Goal: Task Accomplishment & Management: Complete application form

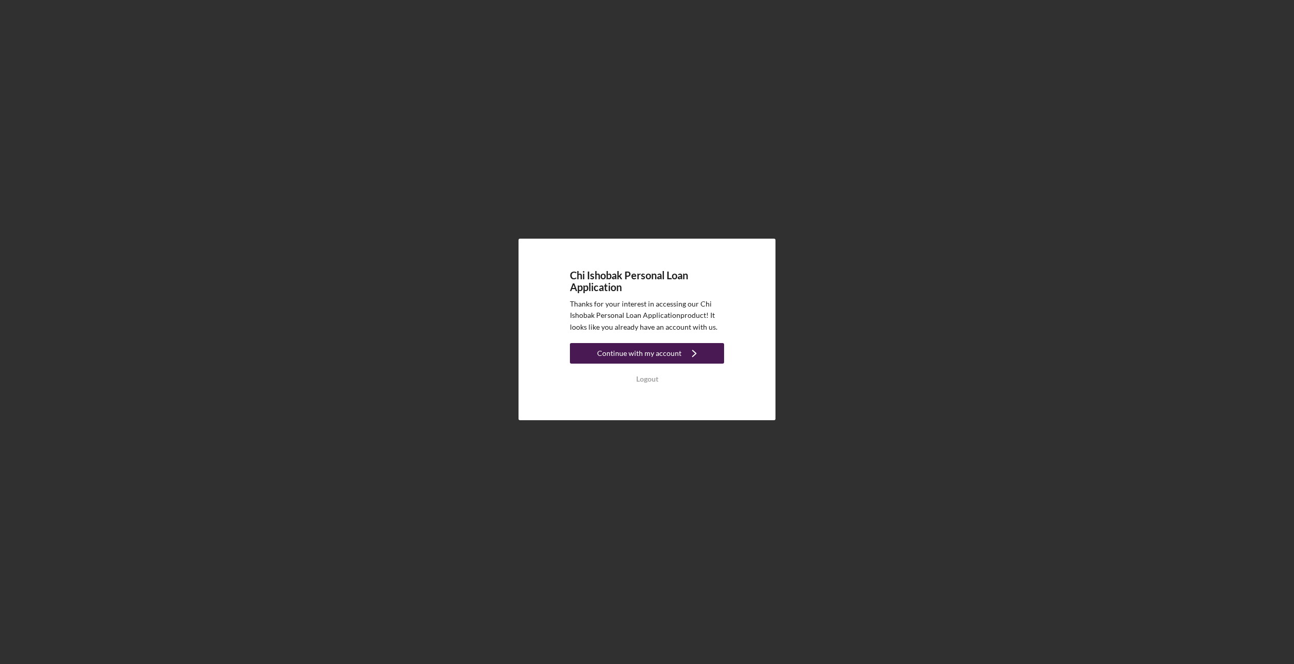
click at [596, 354] on button "Continue with my account Icon/Navigate" at bounding box center [647, 353] width 154 height 21
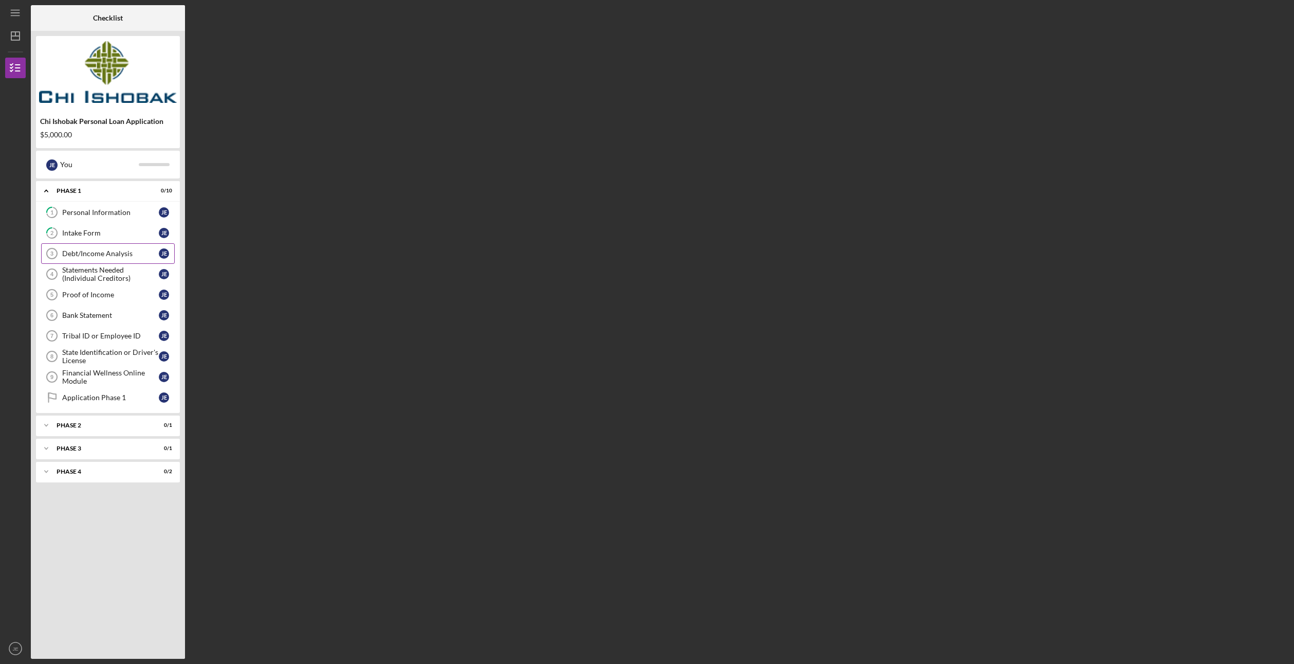
click at [129, 257] on div "Debt/Income Analysis" at bounding box center [110, 253] width 97 height 8
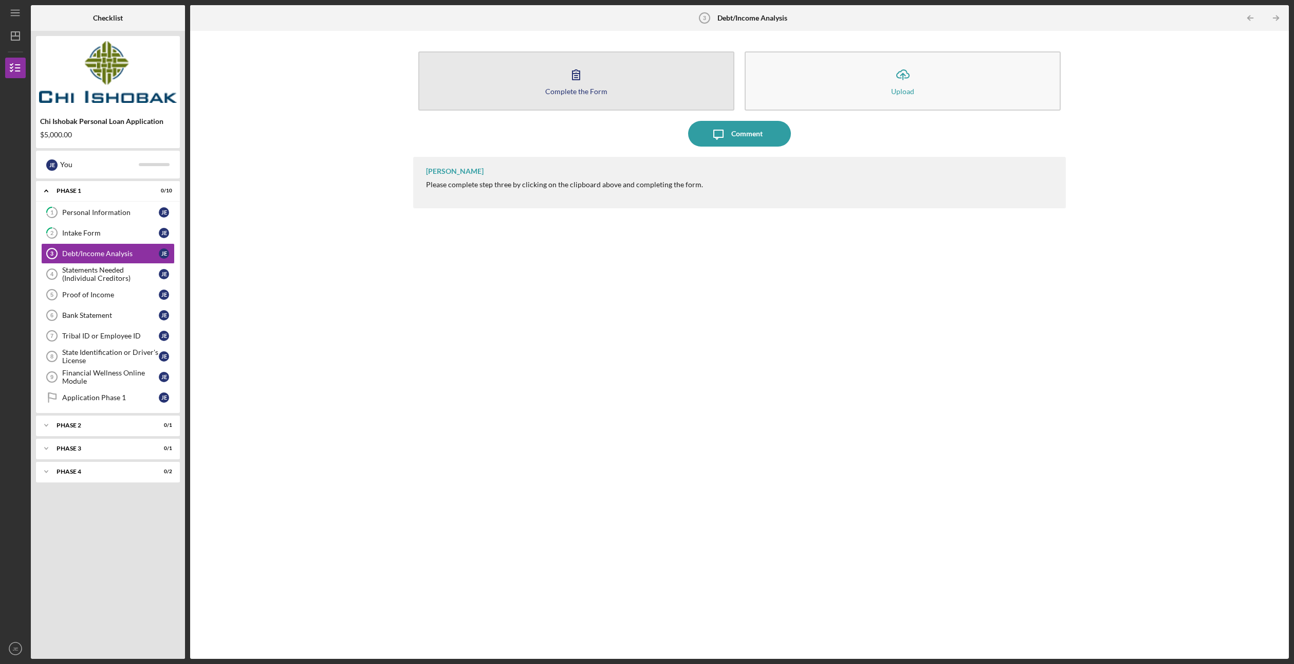
click at [579, 87] on div "Complete the Form" at bounding box center [576, 91] width 62 height 8
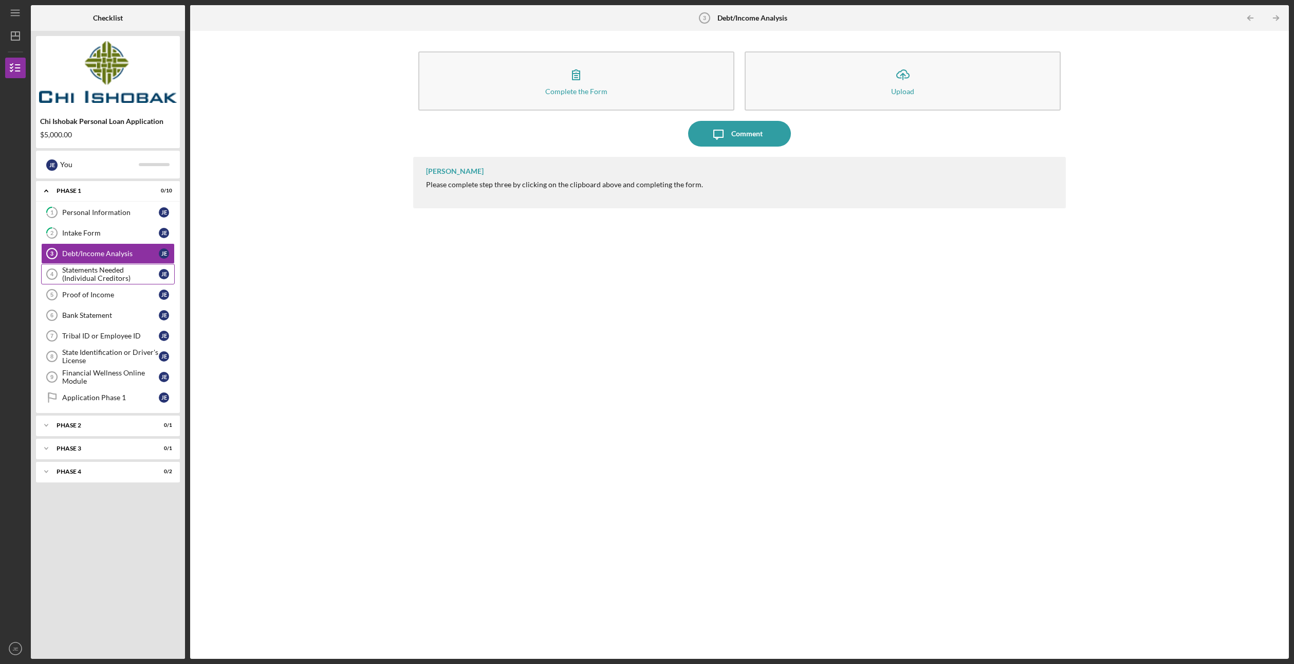
click at [79, 266] on div "Statements Needed (Individual Creditors)" at bounding box center [110, 274] width 97 height 16
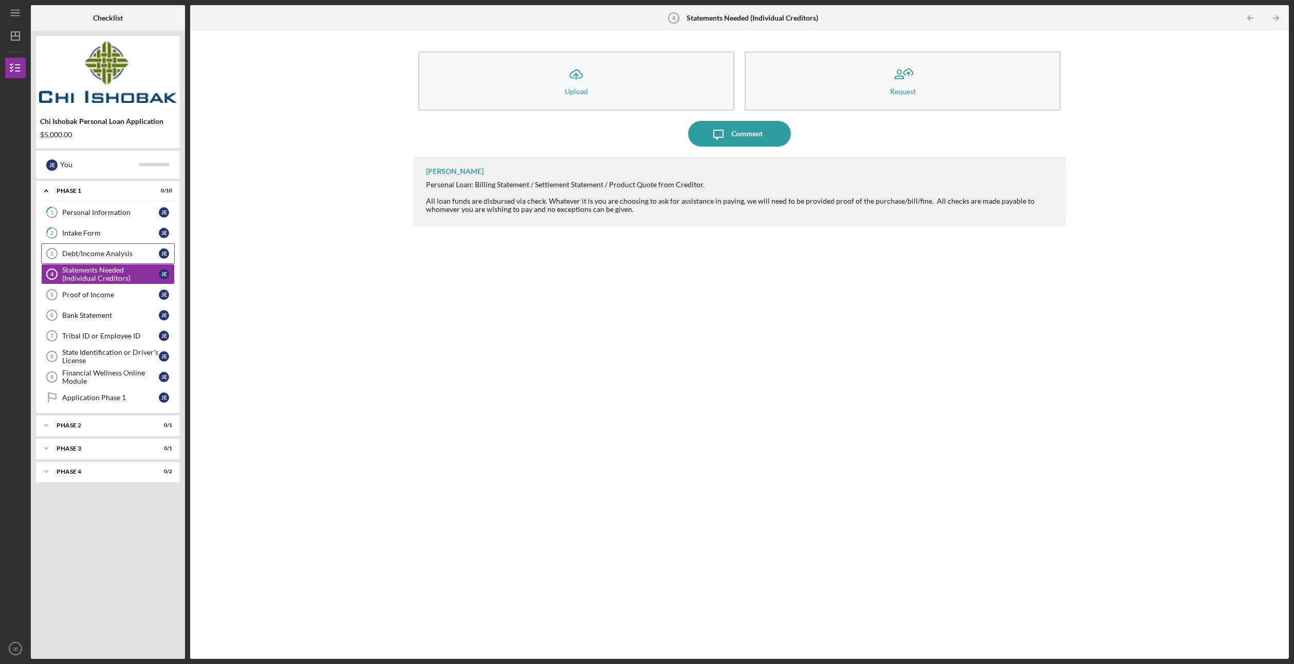
click at [79, 258] on link "Debt/Income Analysis 3 Debt/Income Analysis [PERSON_NAME]" at bounding box center [108, 253] width 134 height 21
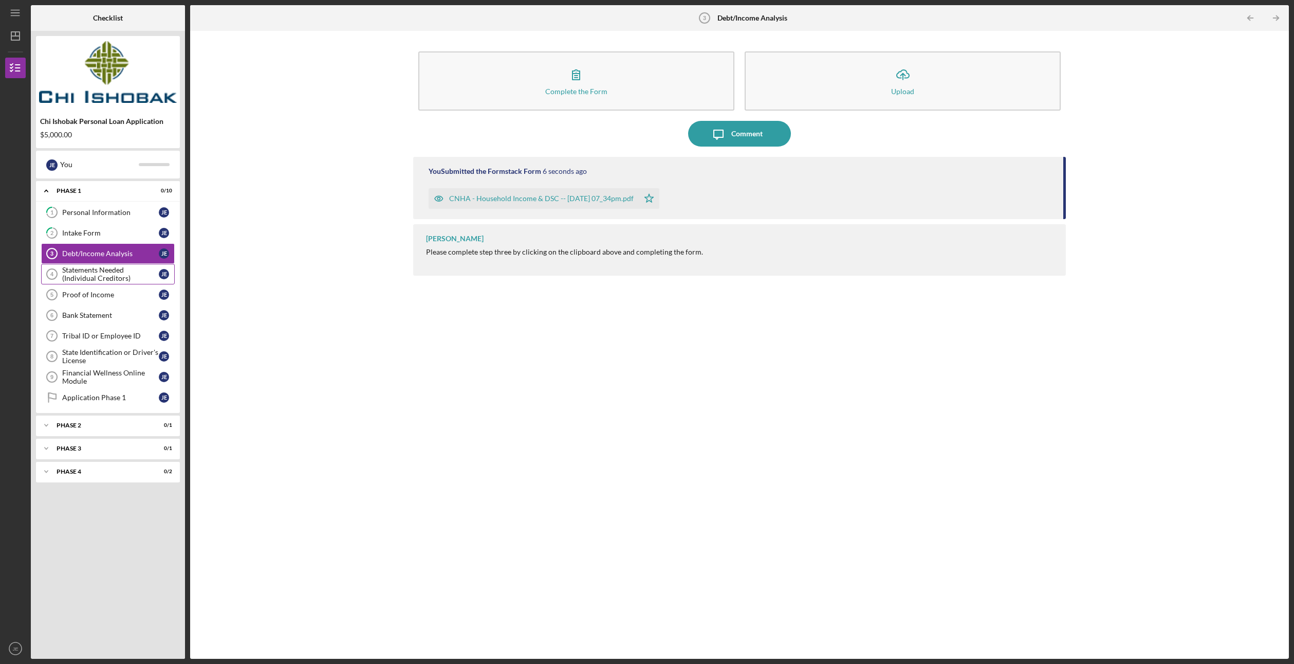
click at [79, 273] on div "Statements Needed (Individual Creditors)" at bounding box center [110, 274] width 97 height 16
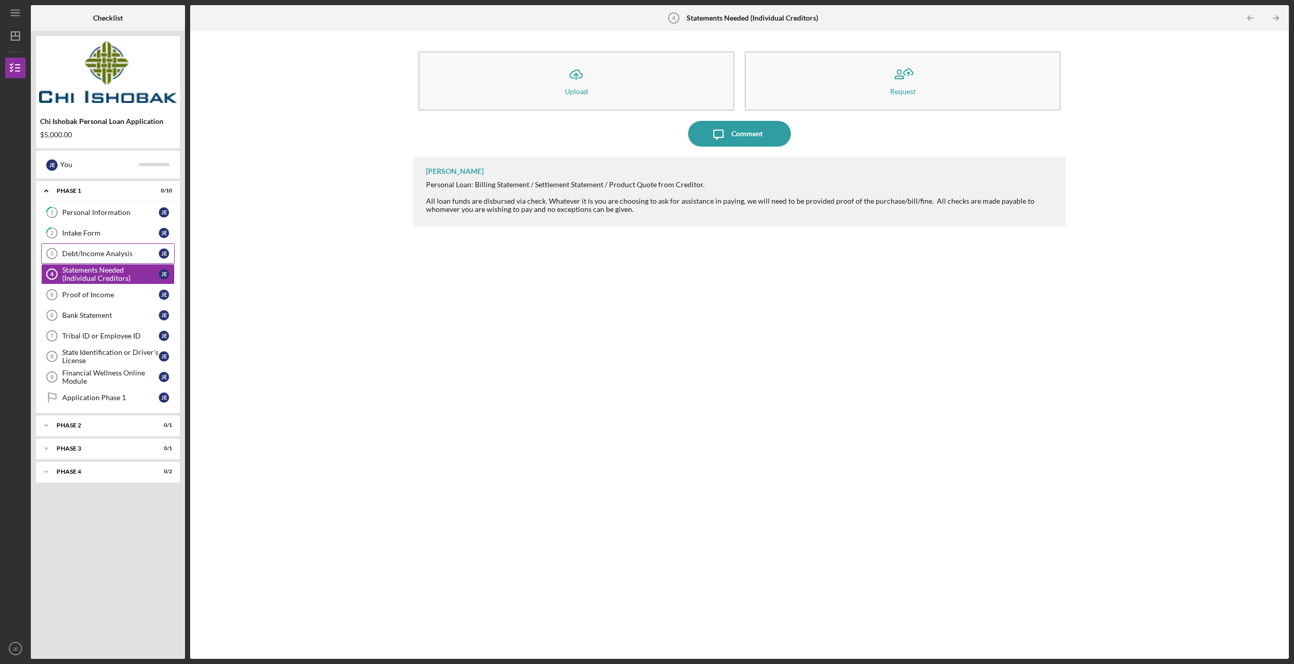
click at [85, 251] on div "Debt/Income Analysis" at bounding box center [110, 253] width 97 height 8
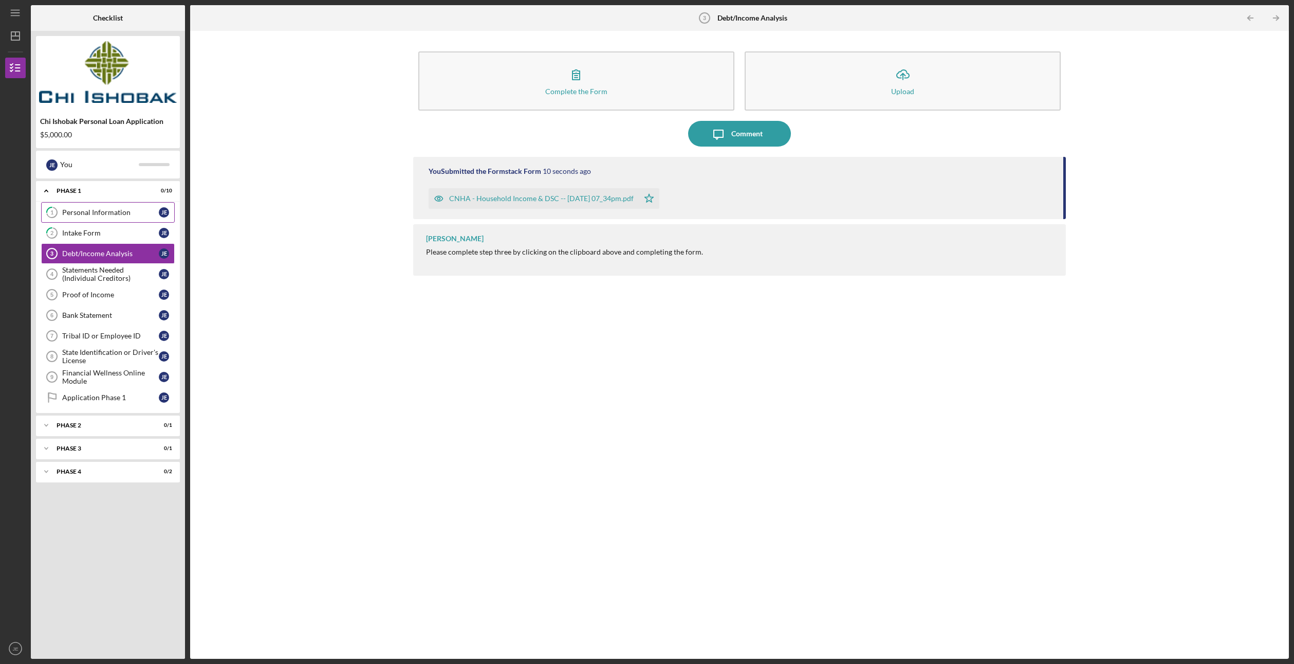
click at [88, 210] on div "Personal Information" at bounding box center [110, 212] width 97 height 8
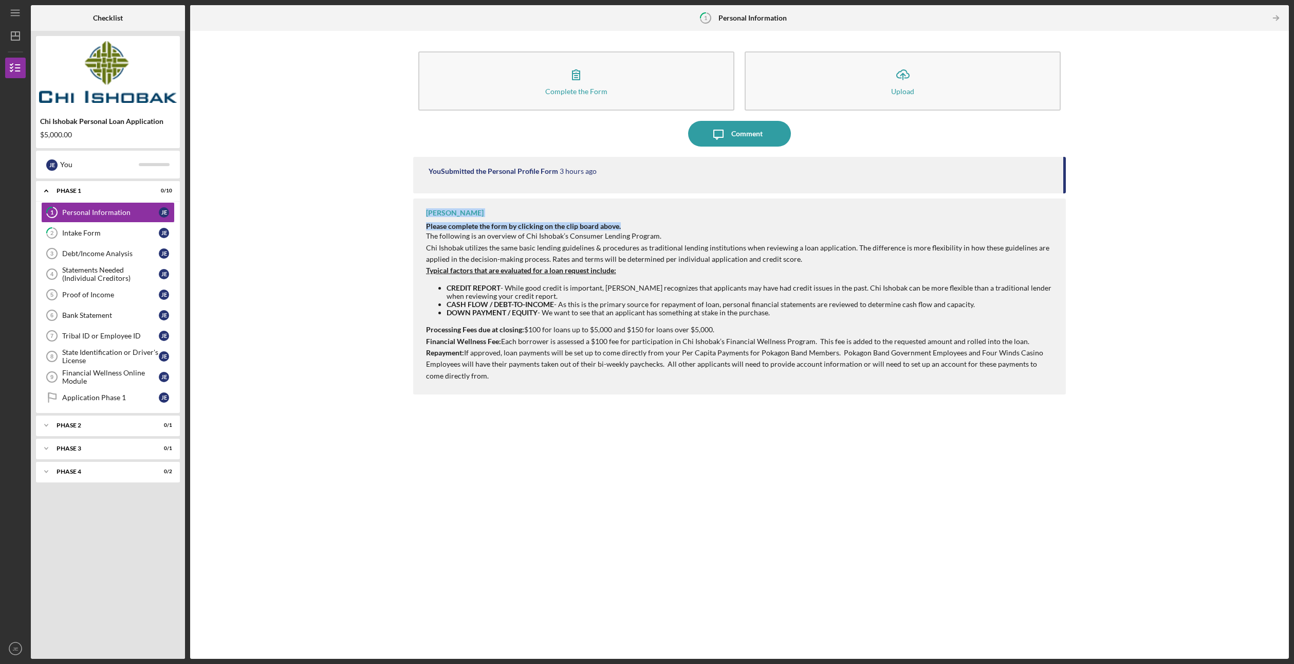
drag, startPoint x: 1064, startPoint y: 173, endPoint x: 1067, endPoint y: 206, distance: 33.0
click at [1067, 206] on div "Complete the Form Form Icon/Upload Upload Icon/Message Comment You Submitted th…" at bounding box center [739, 344] width 1089 height 617
click at [1066, 181] on div "You Submitted the Personal Profile Form 3 hours ago" at bounding box center [739, 175] width 653 height 37
drag, startPoint x: 1065, startPoint y: 178, endPoint x: 1064, endPoint y: 194, distance: 16.5
click at [1064, 194] on div "You Submitted the Personal Profile Form 3 hours ago [PERSON_NAME] Please comple…" at bounding box center [739, 400] width 653 height 486
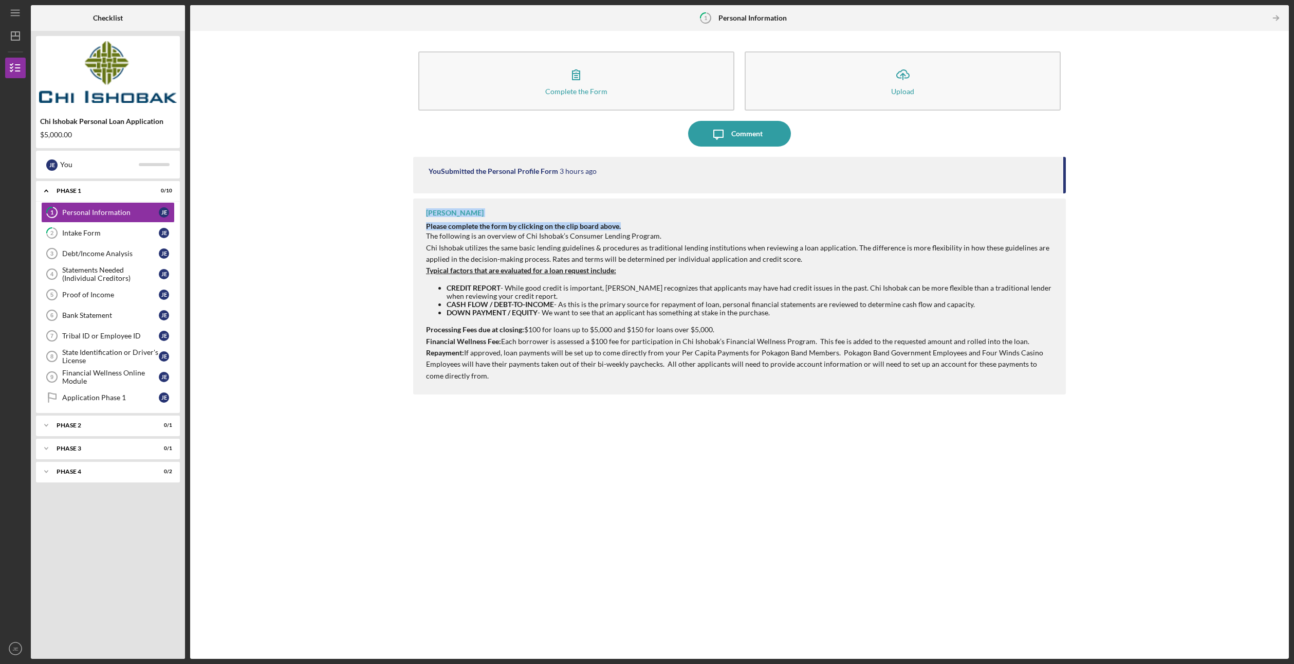
drag, startPoint x: 1065, startPoint y: 181, endPoint x: 1064, endPoint y: 208, distance: 26.8
click at [1064, 208] on div "You Submitted the Personal Profile Form 3 hours ago [PERSON_NAME] Please comple…" at bounding box center [739, 400] width 653 height 486
click at [762, 223] on div "Please complete the form by clicking on the clip board above. The following is …" at bounding box center [741, 301] width 630 height 159
click at [104, 253] on div "Debt/Income Analysis" at bounding box center [110, 253] width 97 height 8
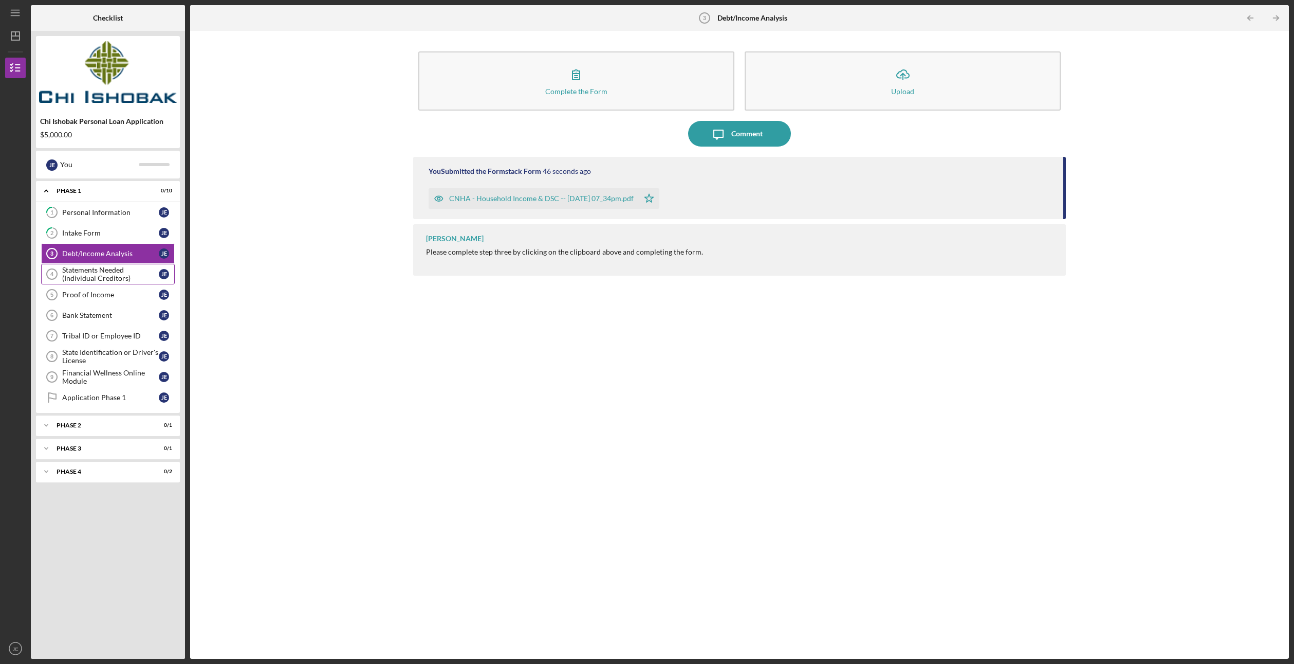
click at [100, 271] on div "Statements Needed (Individual Creditors)" at bounding box center [110, 274] width 97 height 16
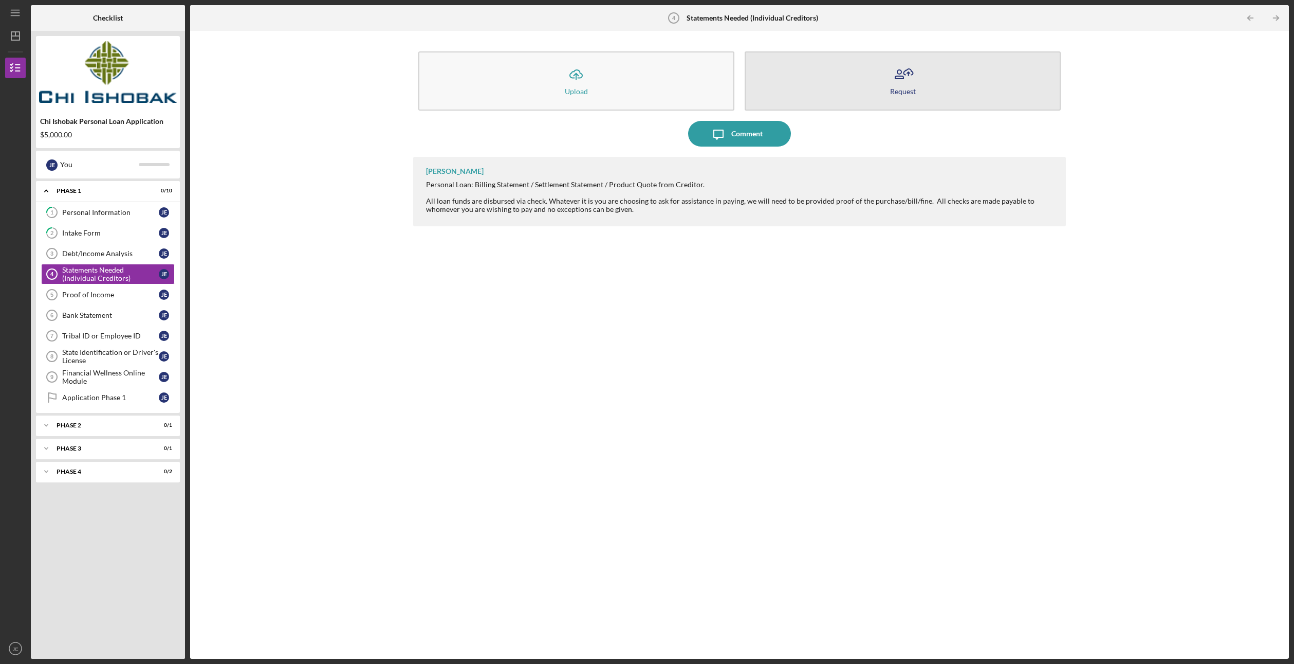
click at [909, 81] on icon "button" at bounding box center [903, 75] width 26 height 26
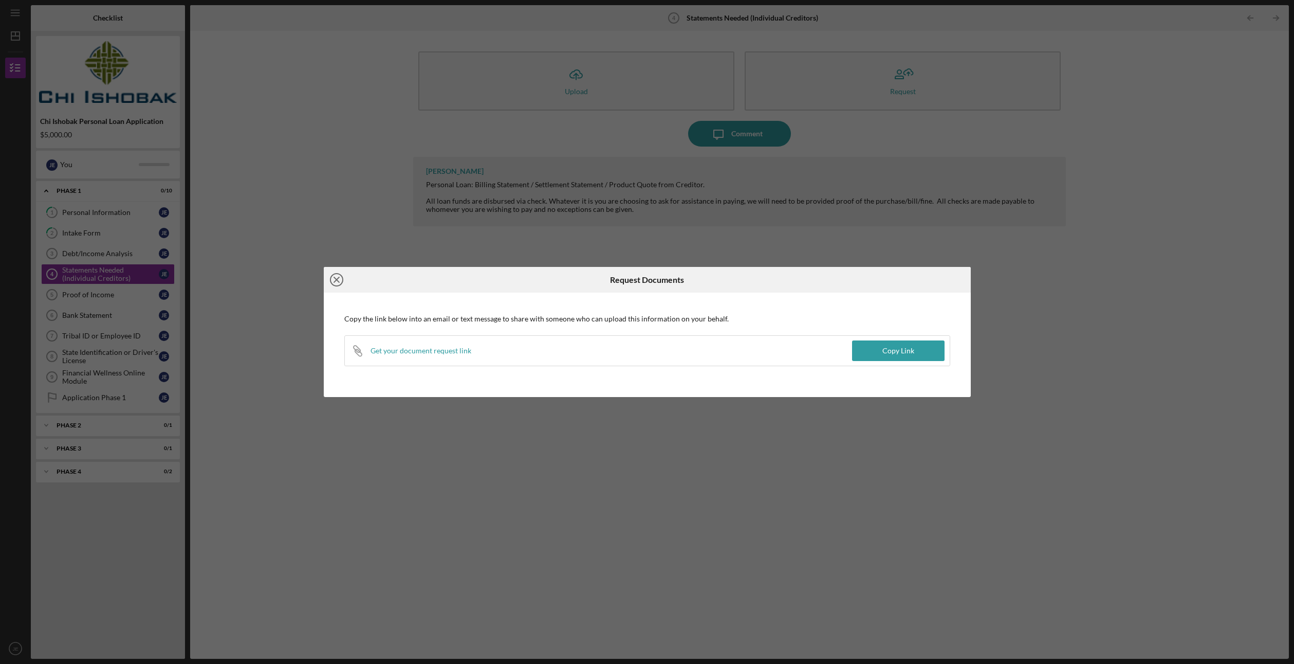
click at [333, 281] on icon "Icon/Close" at bounding box center [337, 280] width 26 height 26
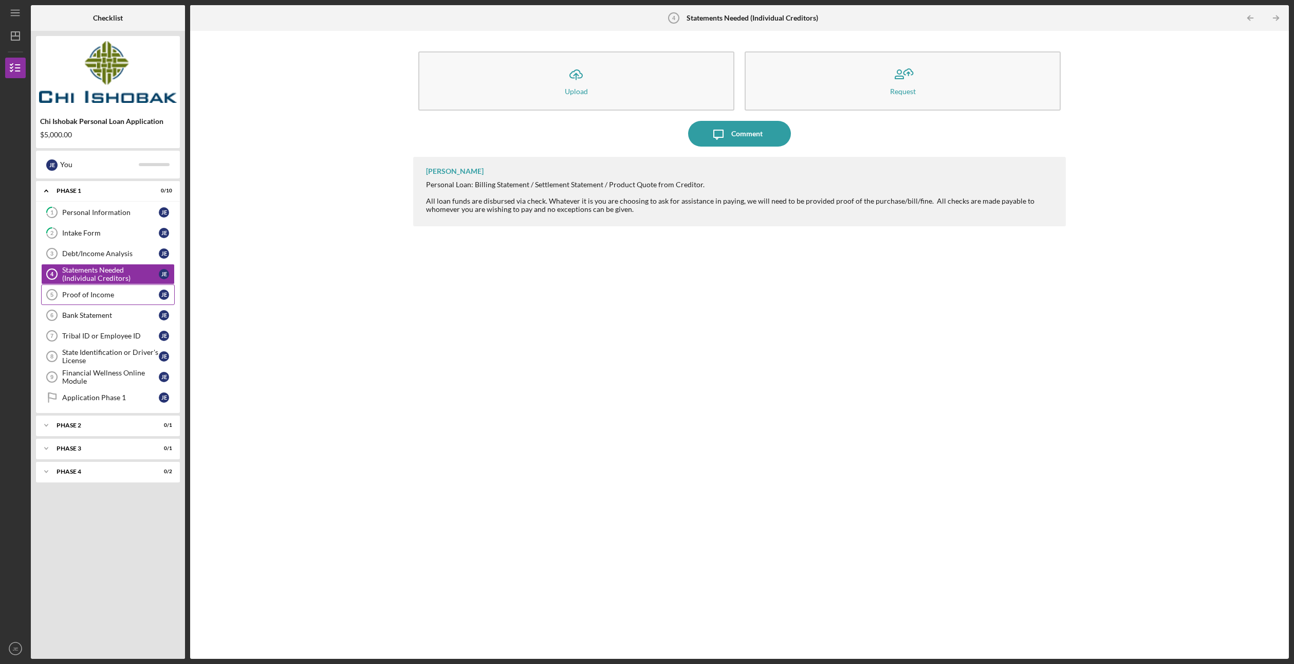
click at [108, 293] on div "Proof of Income" at bounding box center [110, 294] width 97 height 8
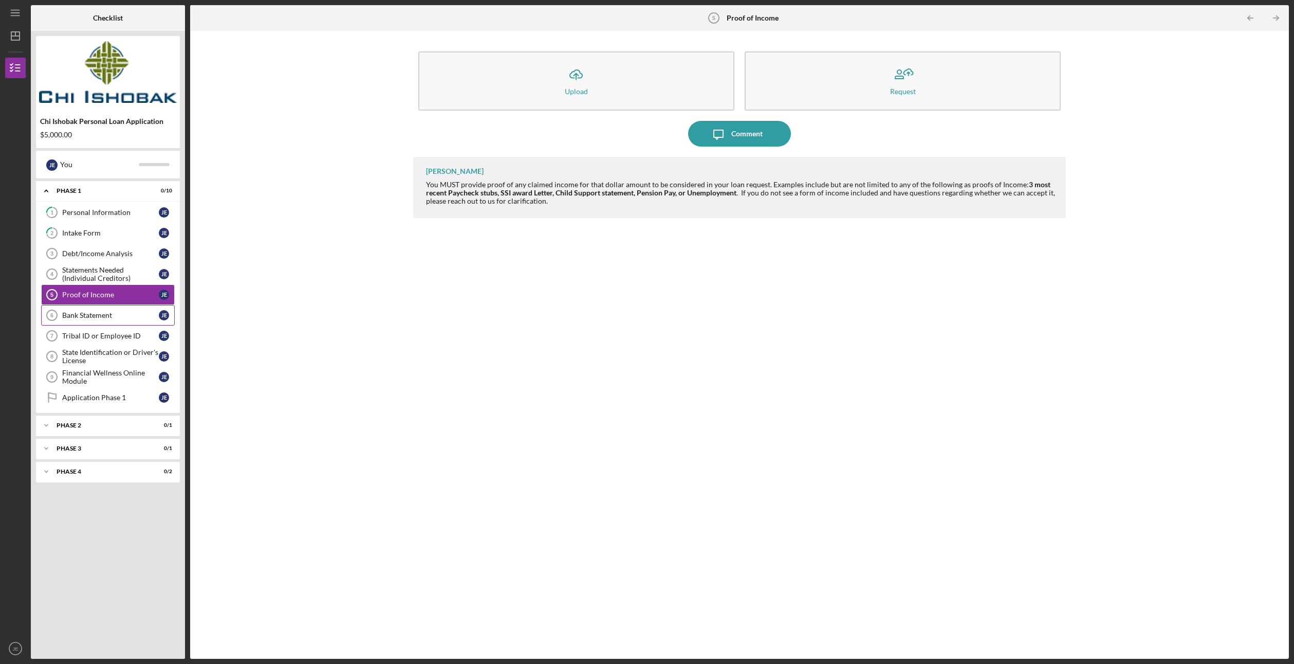
click at [107, 314] on div "Bank Statement" at bounding box center [110, 315] width 97 height 8
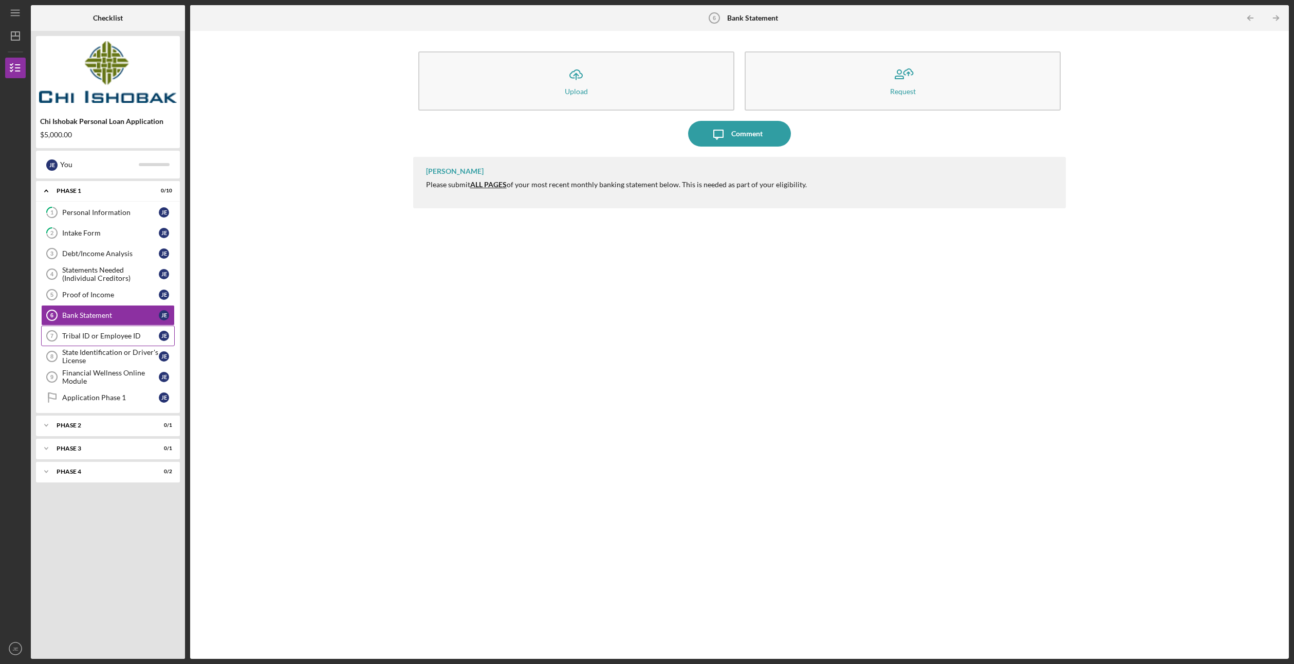
click at [71, 340] on link "Tribal ID or Employee ID 7 Tribal ID or Employee ID [PERSON_NAME]" at bounding box center [108, 335] width 134 height 21
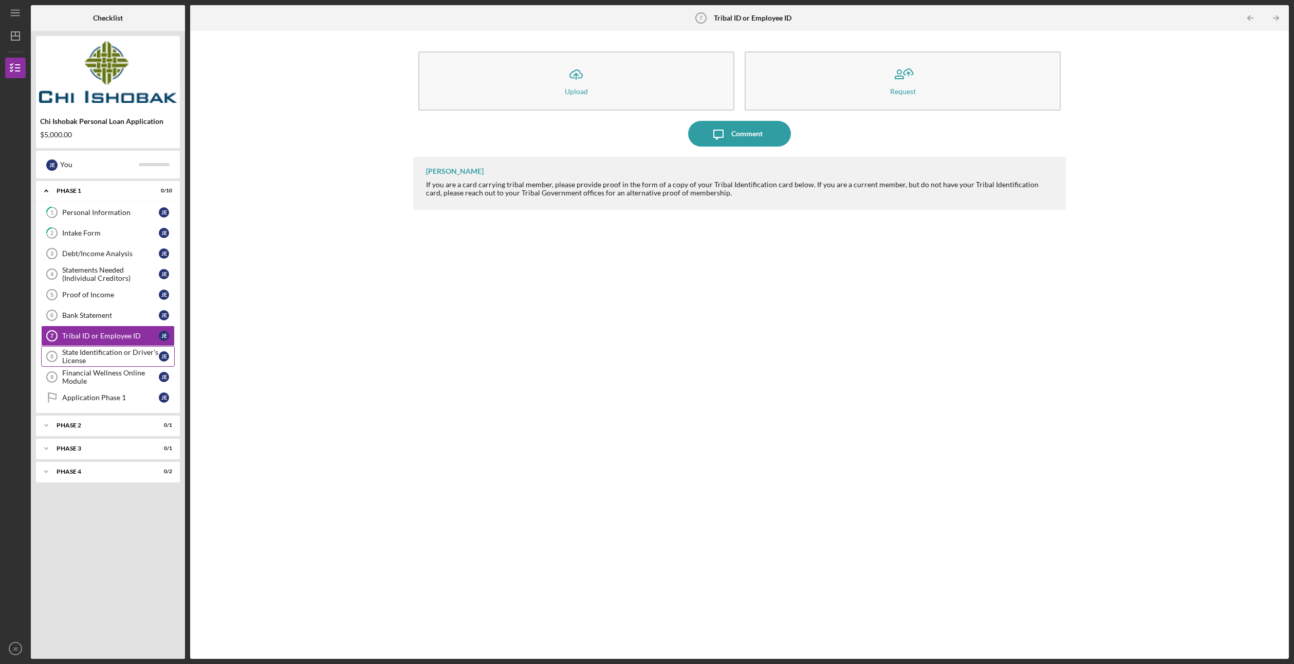
click at [89, 356] on div "State Identification or Driver's License" at bounding box center [110, 356] width 97 height 16
click at [98, 379] on div "Financial Wellness Online Module" at bounding box center [110, 377] width 97 height 16
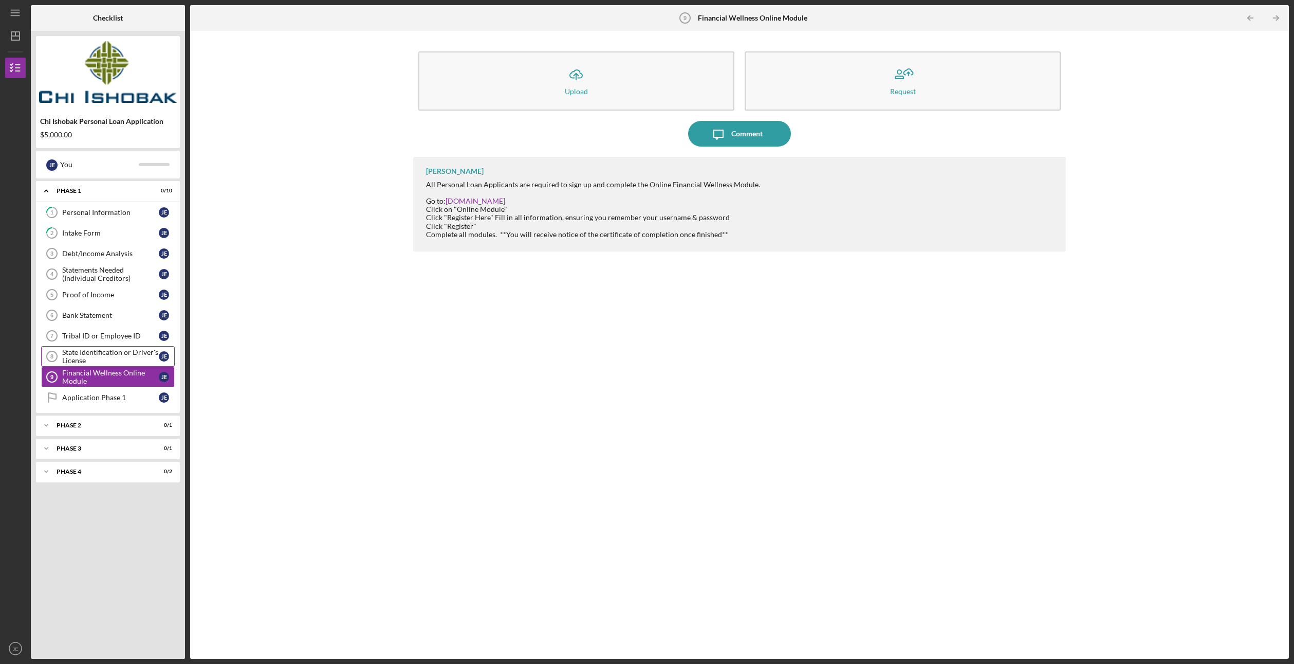
click at [113, 350] on div "State Identification or Driver's License" at bounding box center [110, 356] width 97 height 16
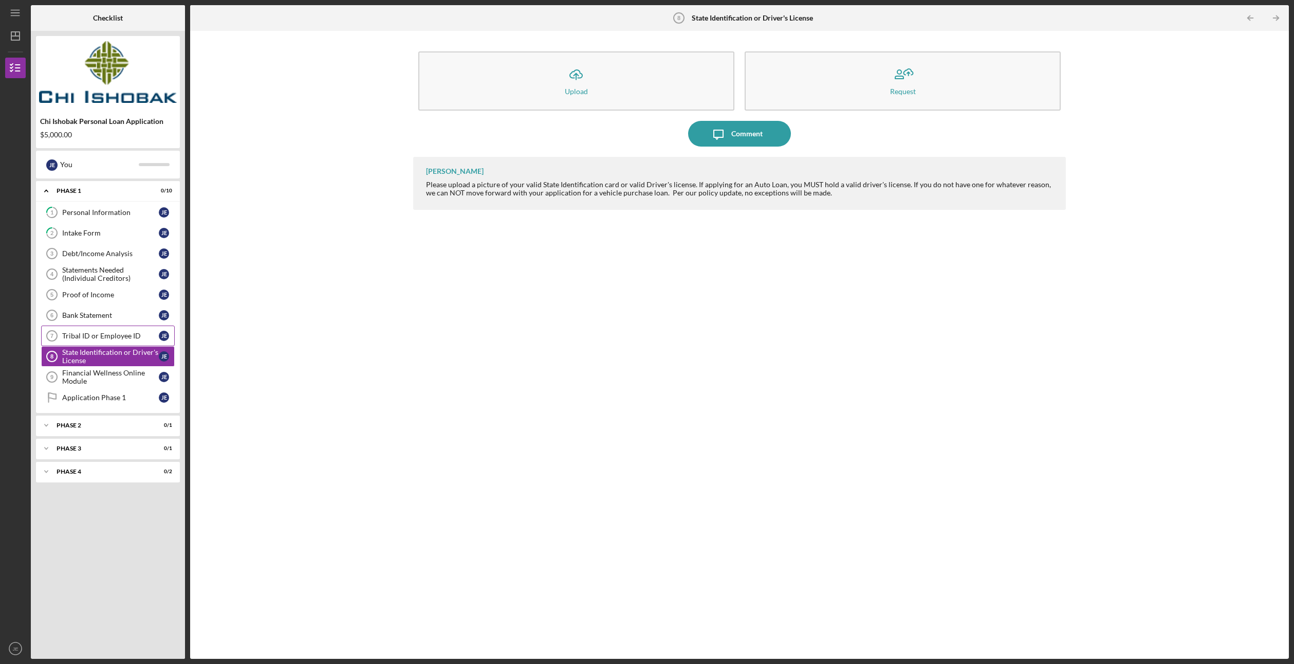
click at [115, 336] on div "Tribal ID or Employee ID" at bounding box center [110, 336] width 97 height 8
click at [140, 259] on link "Debt/Income Analysis 3 Debt/Income Analysis [PERSON_NAME]" at bounding box center [108, 253] width 134 height 21
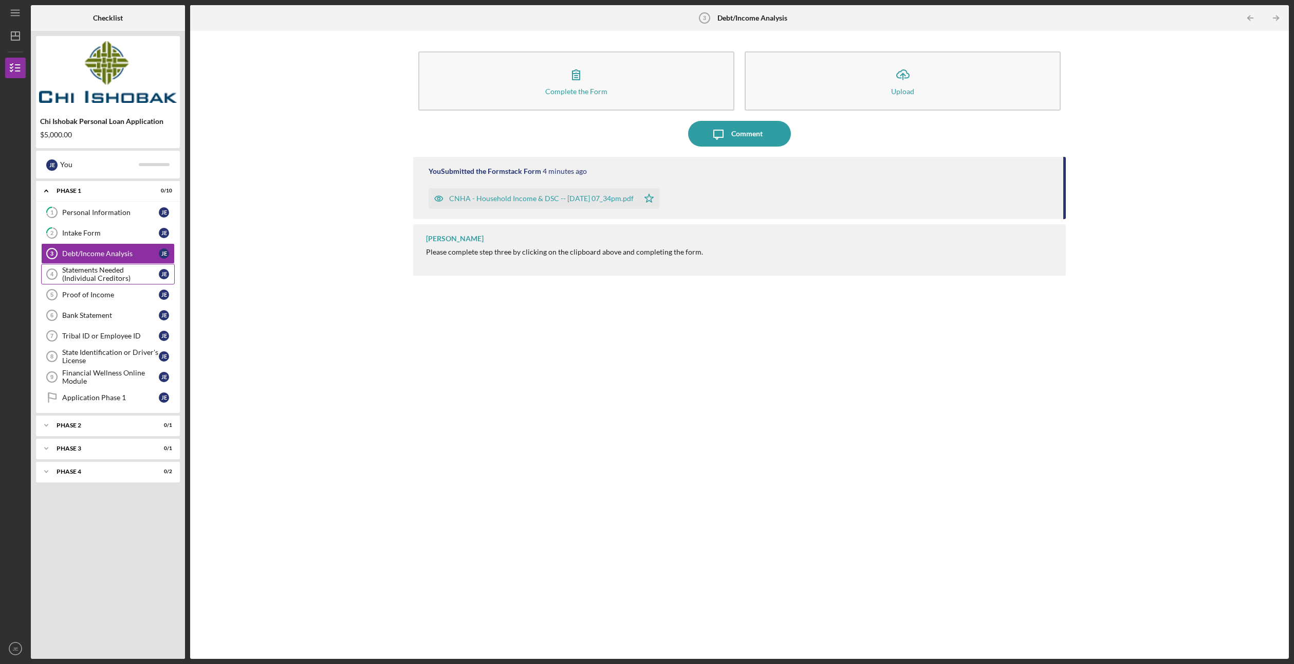
click at [123, 274] on div "Statements Needed (Individual Creditors)" at bounding box center [110, 274] width 97 height 16
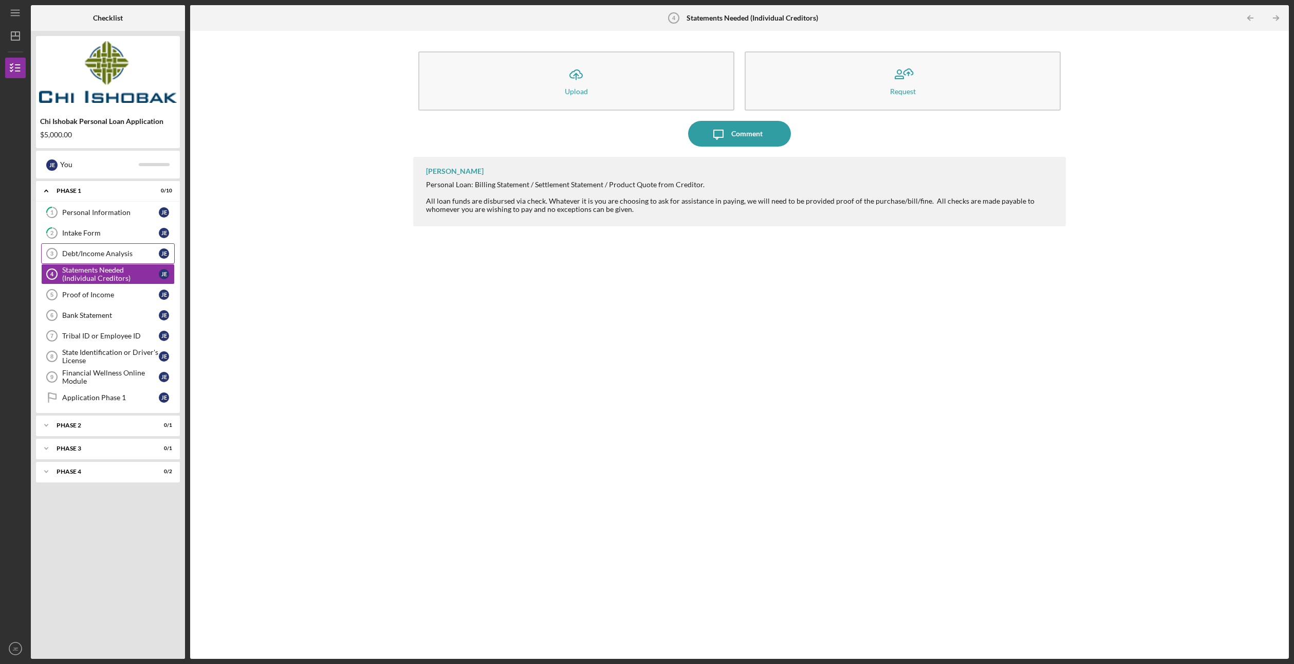
click at [121, 252] on div "Debt/Income Analysis" at bounding box center [110, 253] width 97 height 8
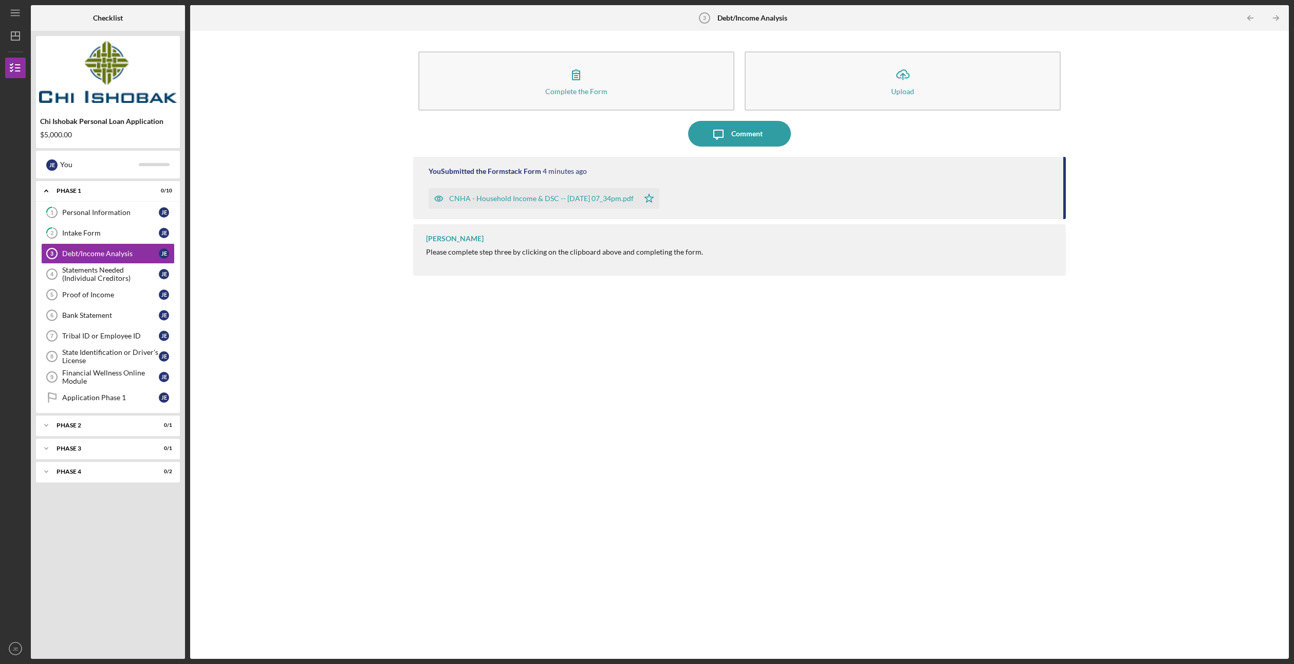
click at [611, 195] on div "CNHA - Household Income & DSC -- [DATE] 07_34pm.pdf" at bounding box center [541, 198] width 185 height 8
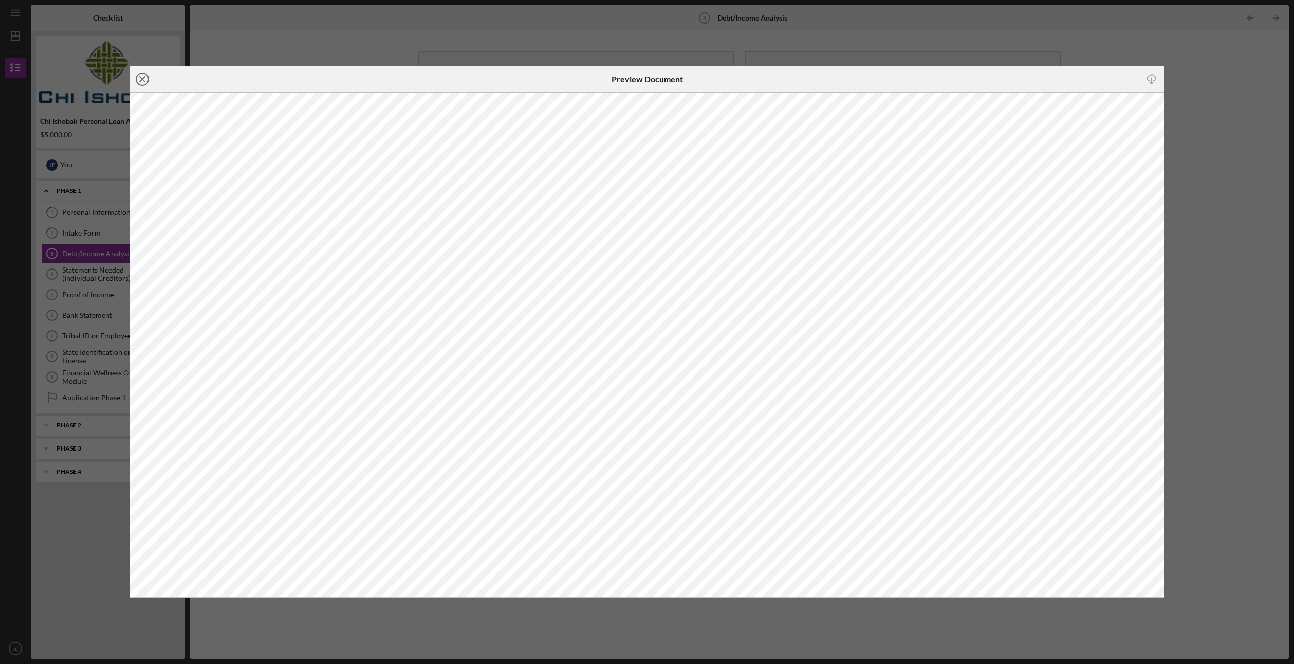
click at [145, 76] on icon "Icon/Close" at bounding box center [143, 79] width 26 height 26
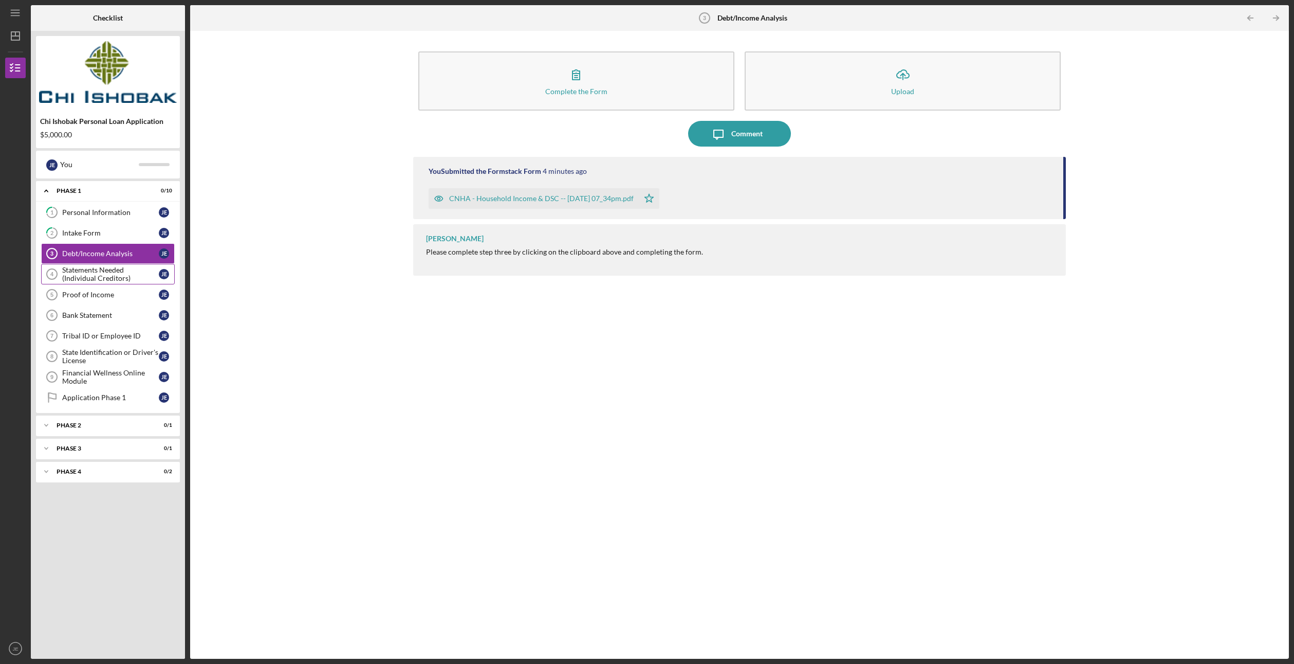
click at [62, 273] on icon "Statements Needed (Individual Creditors) 4" at bounding box center [52, 274] width 26 height 26
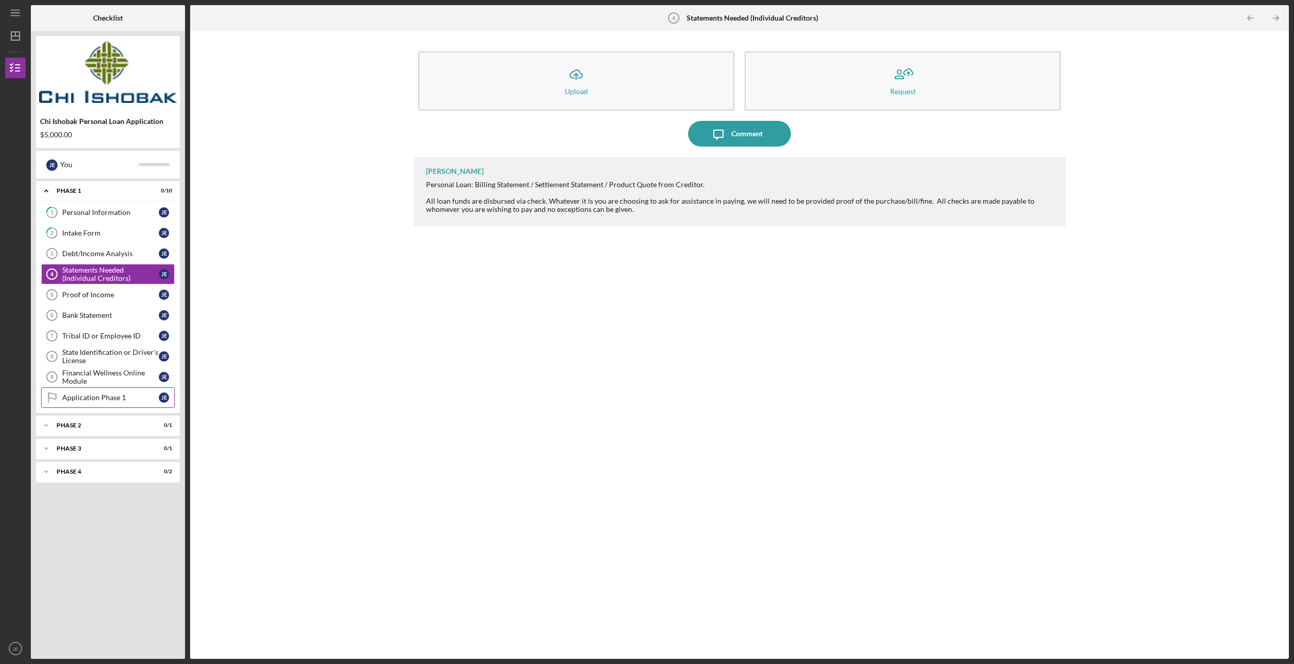
click at [93, 396] on div "Application Phase 1" at bounding box center [110, 397] width 97 height 8
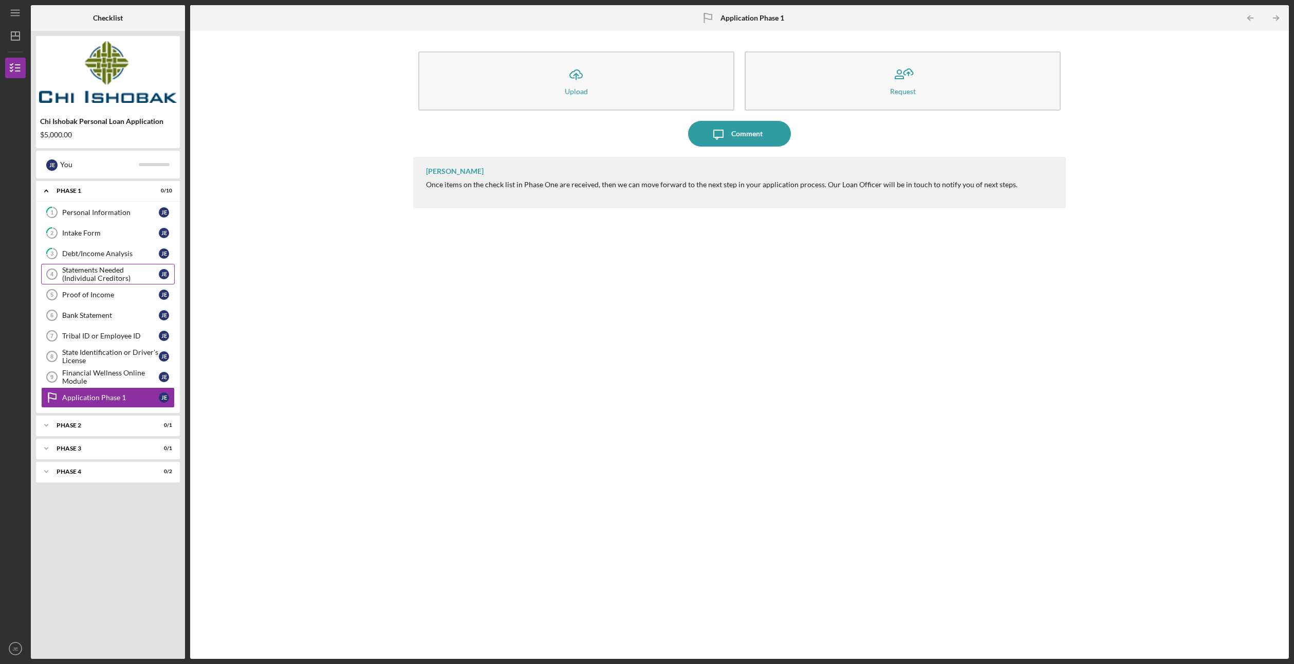
click at [103, 269] on div "Statements Needed (Individual Creditors)" at bounding box center [110, 274] width 97 height 16
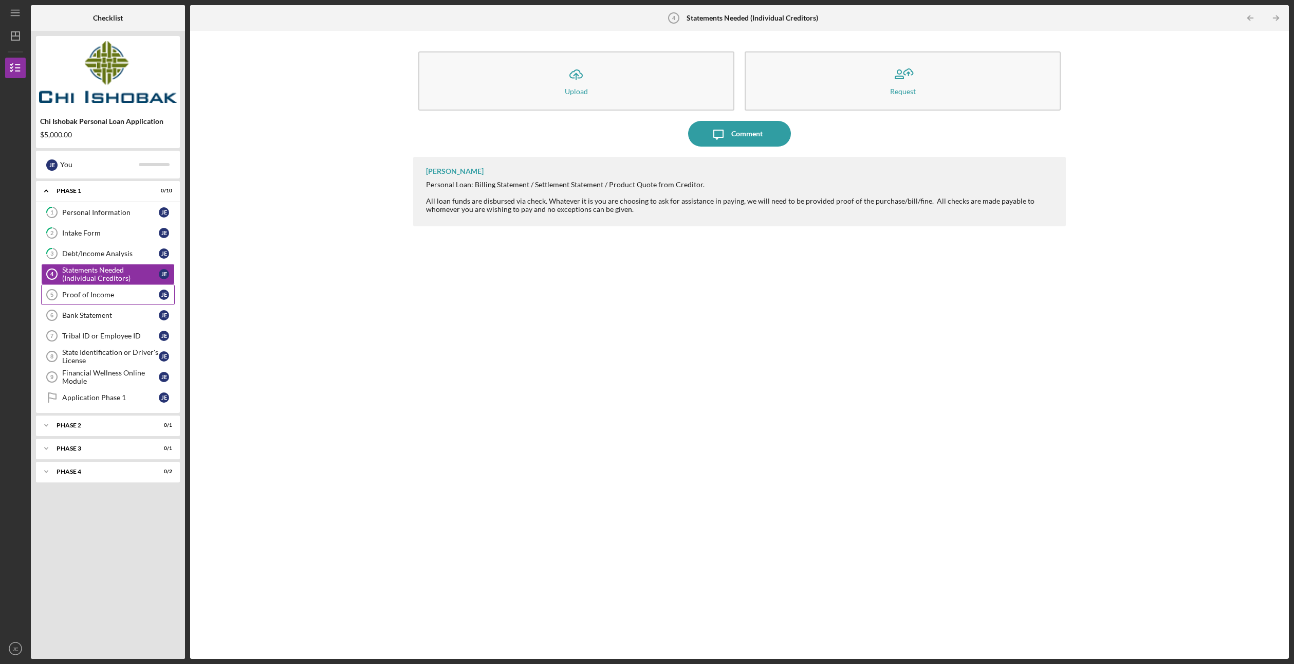
click at [101, 293] on div "Proof of Income" at bounding box center [110, 294] width 97 height 8
